Goal: Navigation & Orientation: Find specific page/section

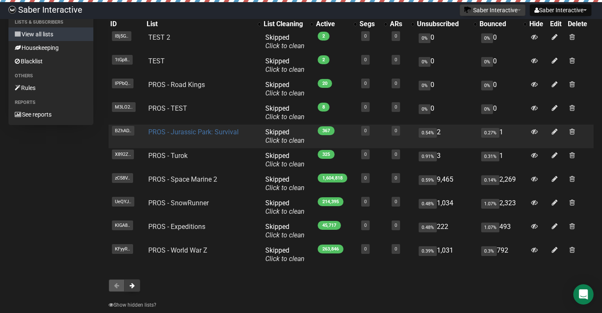
scroll to position [79, 0]
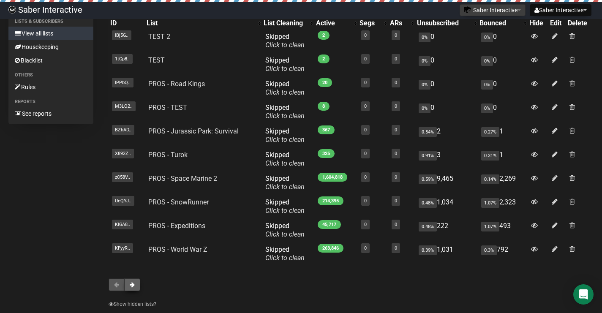
click at [136, 287] on button at bounding box center [132, 284] width 16 height 13
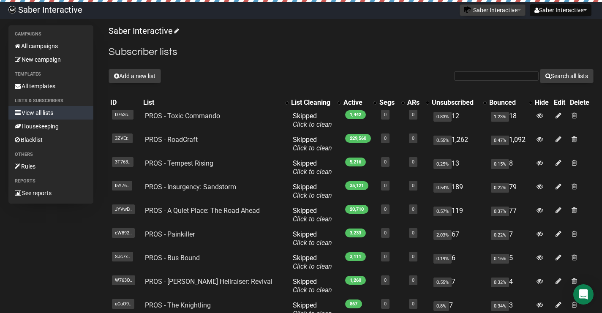
scroll to position [125, 0]
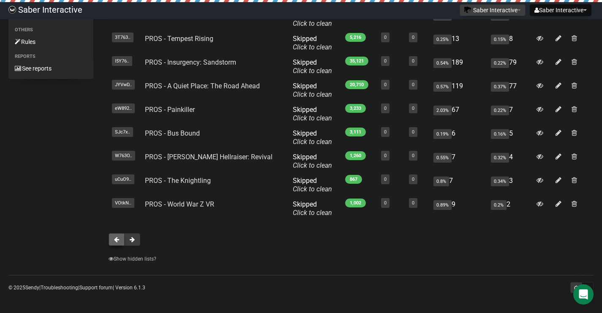
click at [118, 237] on span at bounding box center [116, 240] width 5 height 6
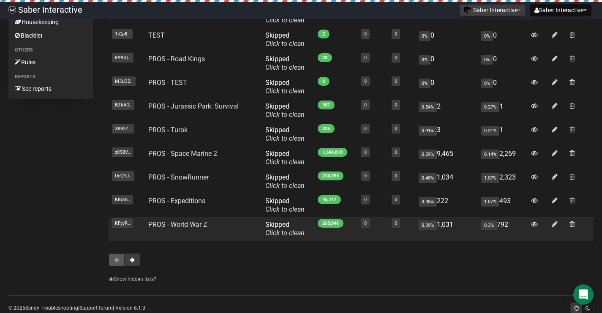
scroll to position [101, 0]
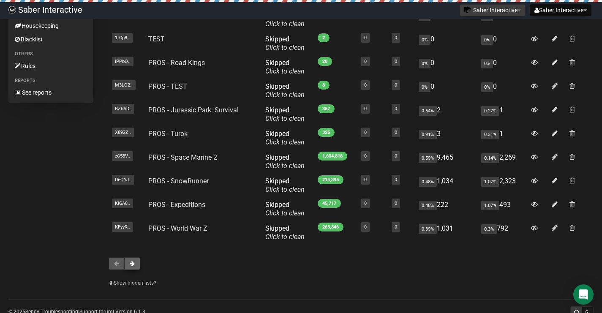
click at [134, 265] on span at bounding box center [132, 264] width 5 height 6
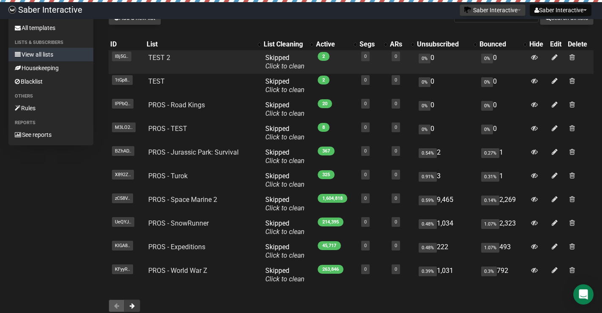
scroll to position [68, 0]
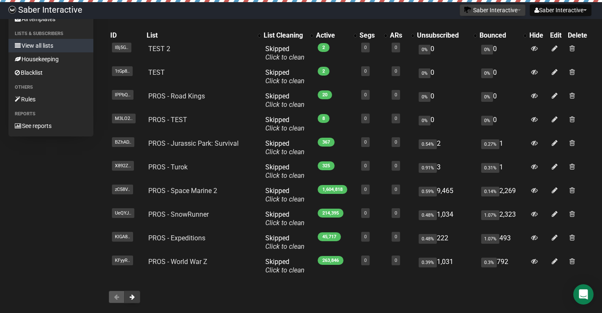
scroll to position [67, 0]
